Goal: Transaction & Acquisition: Download file/media

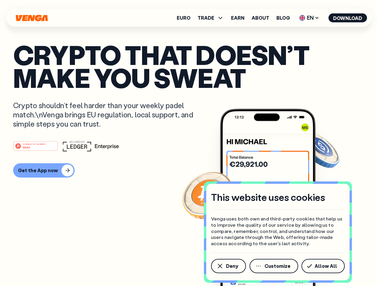
click at [188, 143] on div "#1 PRODUCT OF THE MONTH Web3" at bounding box center [188, 146] width 351 height 11
click at [228, 266] on span "Deny" at bounding box center [232, 266] width 12 height 5
click at [274, 266] on img at bounding box center [267, 209] width 95 height 200
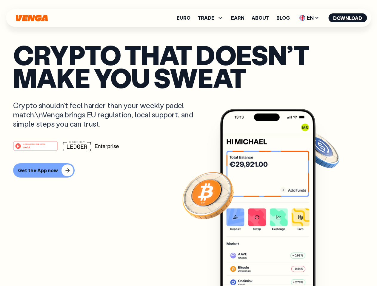
click at [324, 266] on article "Crypto that doesn’t make you sweat Crypto shouldn’t feel harder than your weekl…" at bounding box center [188, 155] width 351 height 224
click at [212, 18] on span "TRADE" at bounding box center [205, 18] width 17 height 5
click at [309, 18] on span "EN" at bounding box center [309, 18] width 24 height 10
click at [348, 18] on button "Download" at bounding box center [347, 17] width 38 height 9
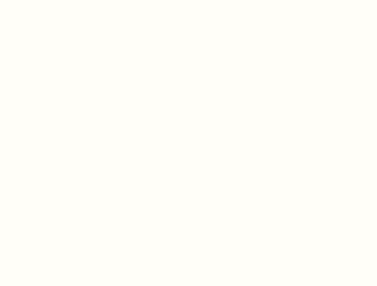
click at [188, 0] on html "This website uses cookies Venga uses both own and third-party cookies that help…" at bounding box center [188, 0] width 377 height 0
click at [43, 0] on html "This website uses cookies Venga uses both own and third-party cookies that help…" at bounding box center [188, 0] width 377 height 0
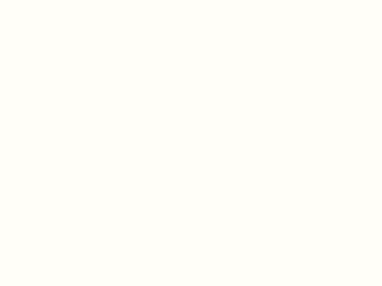
click at [36, 0] on html "This website uses cookies Venga uses both own and third-party cookies that help…" at bounding box center [191, 0] width 382 height 0
